Goal: Information Seeking & Learning: Learn about a topic

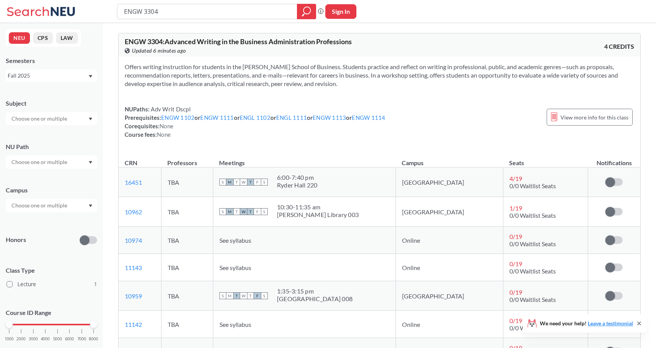
scroll to position [465, 0]
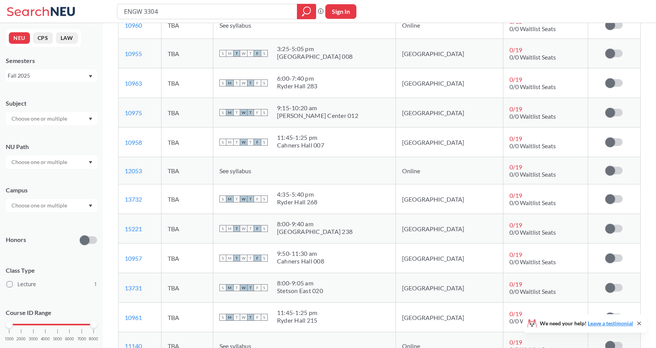
click at [59, 77] on div "Fall 2025" at bounding box center [48, 75] width 80 height 8
click at [38, 122] on span "Spring 2025" at bounding box center [25, 122] width 30 height 8
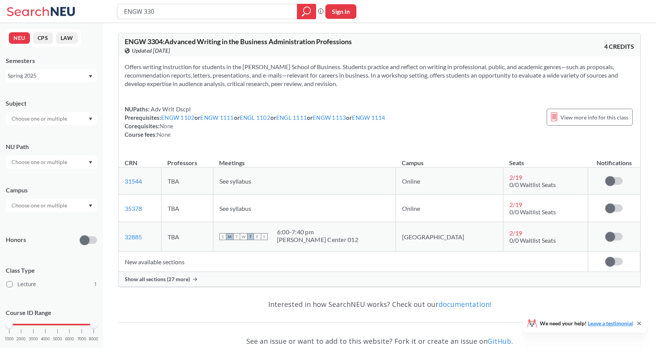
type input "ENGW 3307"
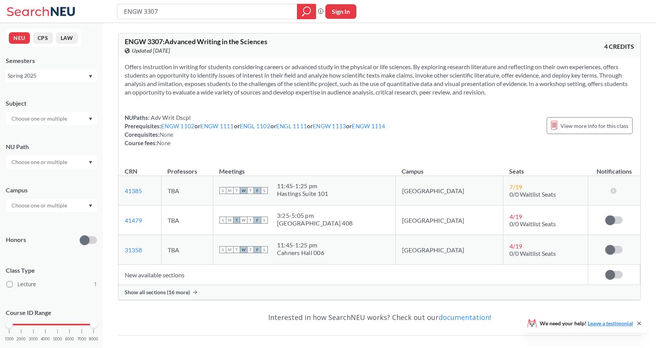
click at [164, 294] on span "Show all sections (16 more)" at bounding box center [157, 292] width 65 height 7
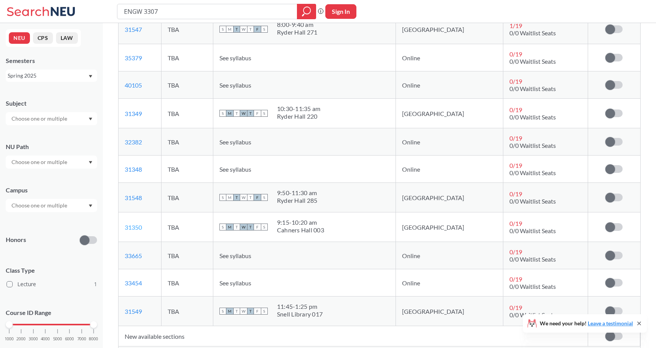
scroll to position [402, 0]
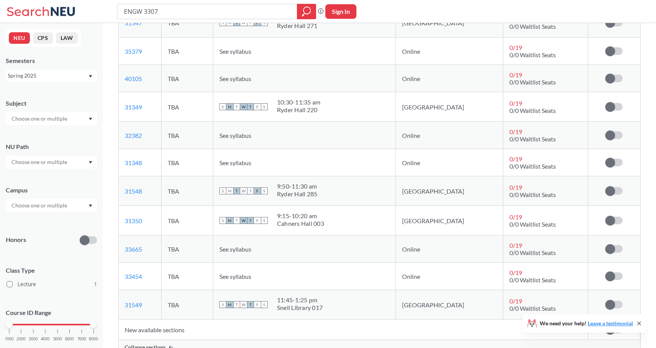
click at [41, 78] on div "Spring 2025" at bounding box center [48, 75] width 80 height 8
click at [39, 88] on div "Fall 2025" at bounding box center [53, 92] width 87 height 8
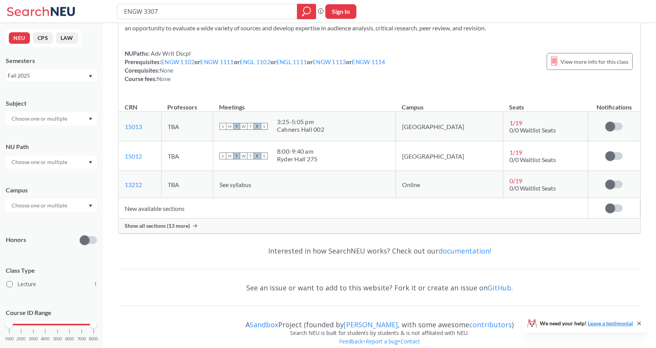
scroll to position [73, 0]
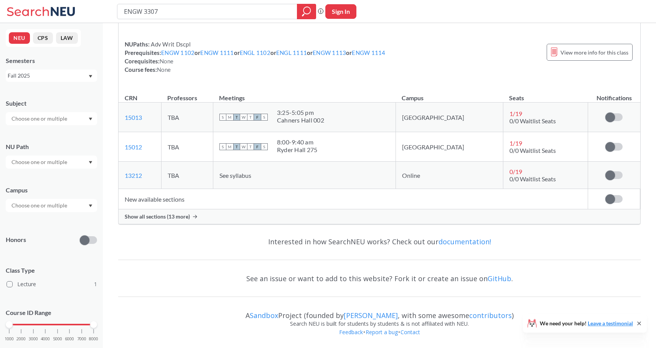
click at [175, 216] on span "Show all sections (13 more)" at bounding box center [157, 216] width 65 height 7
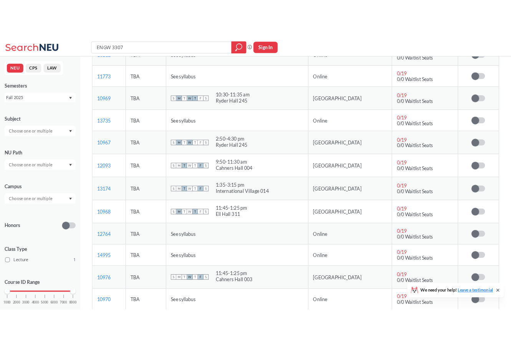
scroll to position [65, 0]
